Goal: Task Accomplishment & Management: Manage account settings

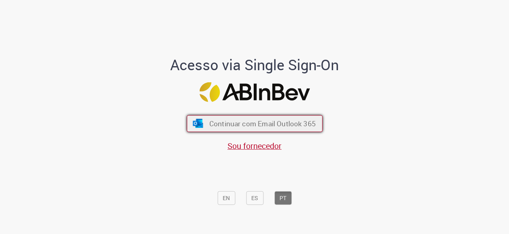
click at [247, 120] on span "Continuar com Email Outlook 365" at bounding box center [262, 123] width 106 height 9
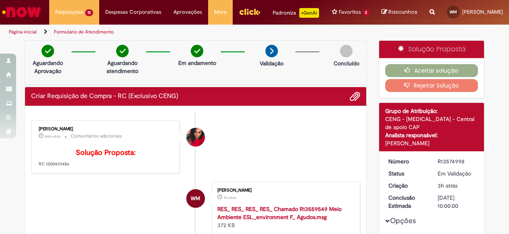
drag, startPoint x: 43, startPoint y: 181, endPoint x: 61, endPoint y: 181, distance: 18.1
click at [62, 167] on p "Solução Proposta: RC 1000439486" at bounding box center [106, 158] width 134 height 19
drag, startPoint x: 61, startPoint y: 181, endPoint x: 57, endPoint y: 182, distance: 4.1
click at [57, 167] on p "Solução Proposta: RC 1000439486" at bounding box center [106, 158] width 134 height 19
drag, startPoint x: 57, startPoint y: 182, endPoint x: 52, endPoint y: 182, distance: 5.6
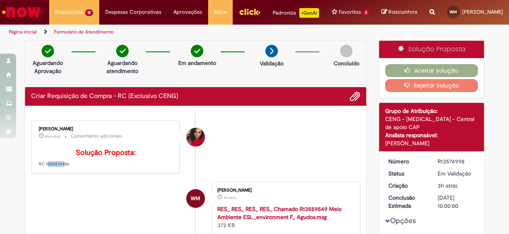
click at [52, 167] on p "Solução Proposta: RC 1000439486" at bounding box center [106, 158] width 134 height 19
click at [43, 167] on p "Solução Proposta: RC 1000439486" at bounding box center [106, 158] width 134 height 19
drag, startPoint x: 43, startPoint y: 181, endPoint x: 69, endPoint y: 181, distance: 25.8
click at [69, 167] on p "Solução Proposta: RC 1000439486" at bounding box center [106, 158] width 134 height 19
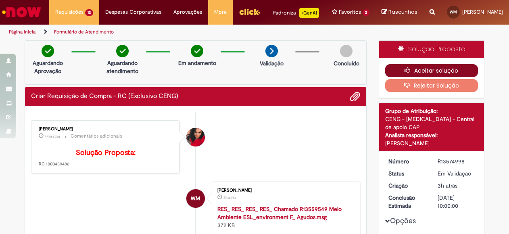
copy p "1000439486"
click at [424, 75] on button "Aceitar solução" at bounding box center [431, 70] width 93 height 13
